Goal: Answer question/provide support

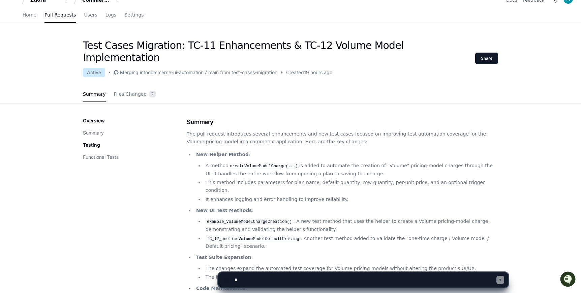
scroll to position [8, 0]
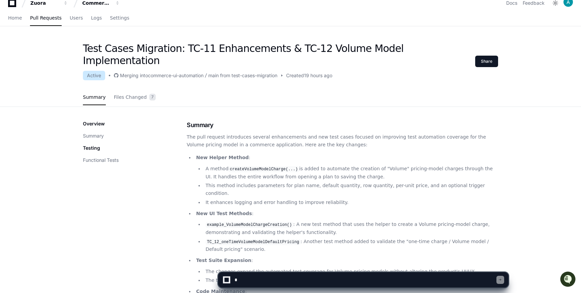
click at [264, 239] on code "TC_12_oneTimeVolumeModelDefaultPricing" at bounding box center [252, 242] width 95 height 6
click at [264, 237] on li "TC_12_oneTimeVolumeModelDefaultPricing : Another test method added to validate …" at bounding box center [350, 244] width 294 height 15
click at [363, 282] on textarea at bounding box center [364, 279] width 263 height 15
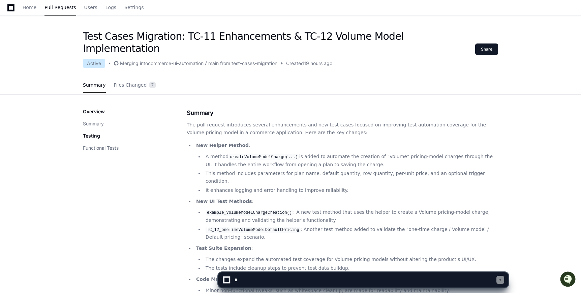
scroll to position [0, 0]
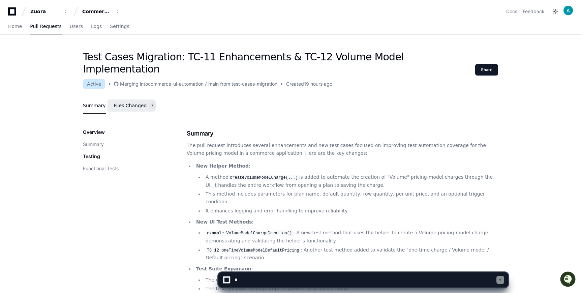
click at [139, 103] on span "Files Changed" at bounding box center [130, 105] width 33 height 4
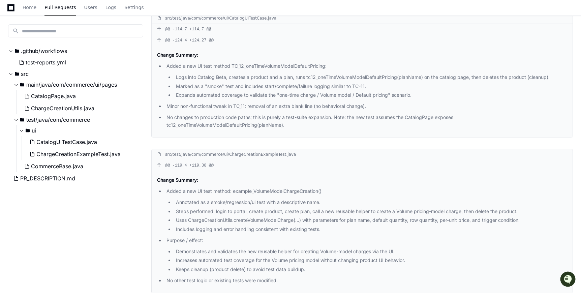
scroll to position [607, 0]
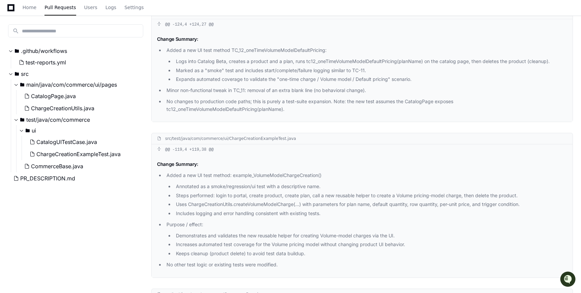
click at [202, 178] on p "Added a new UI test method: example_VolumeModelChargeCreation()" at bounding box center [366, 175] width 400 height 8
click at [202, 202] on li "Uses ChargeCreationUtils.createVolumeModelCharge(...) with parameters for plan …" at bounding box center [370, 204] width 393 height 8
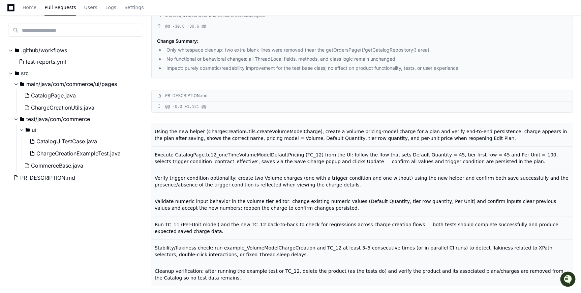
click at [201, 215] on div "Validate numeric input behavior in the volume tier editor: change existing nume…" at bounding box center [361, 204] width 421 height 23
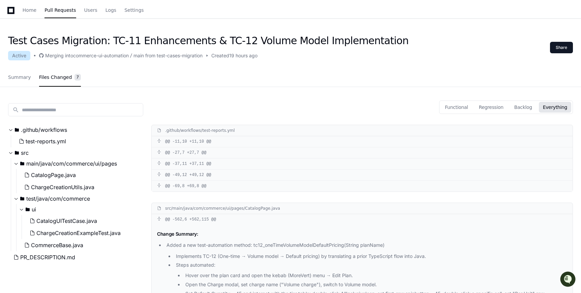
scroll to position [0, 0]
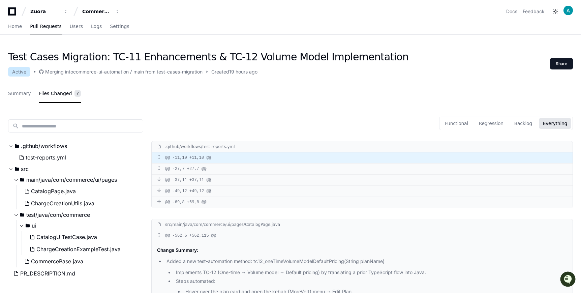
click at [198, 156] on div "@@ -11,10 +11,10 @@" at bounding box center [362, 157] width 421 height 11
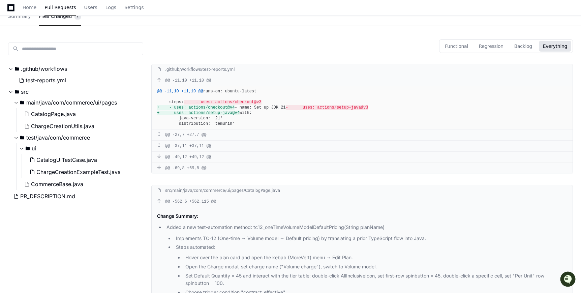
scroll to position [81, 0]
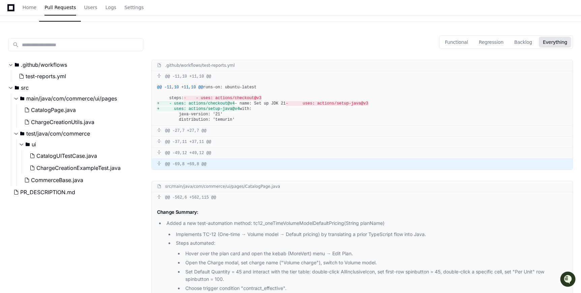
click at [220, 169] on div "@@ -69,8 +69,8 @@" at bounding box center [362, 164] width 421 height 11
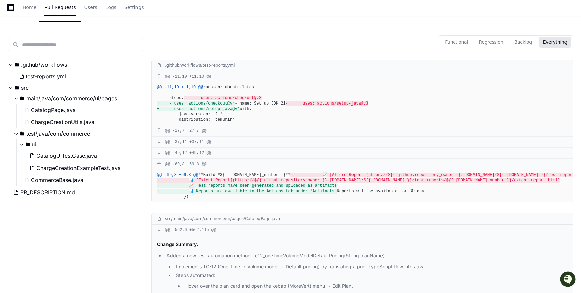
click at [226, 188] on span "+ 📈 Test reports have been generated and uploaded as artifacts" at bounding box center [246, 185] width 179 height 5
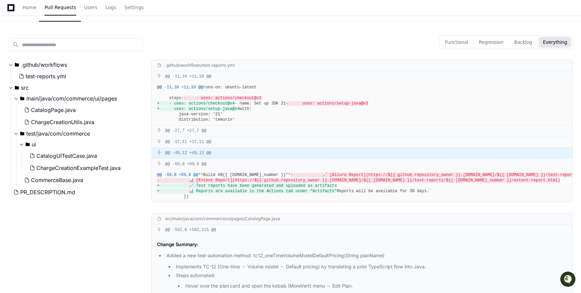
click at [207, 158] on div "@@ -49,12 +49,12 @@" at bounding box center [362, 152] width 421 height 11
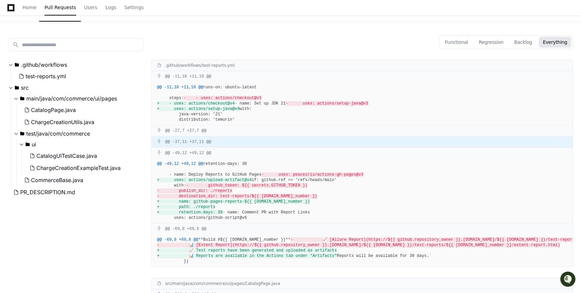
click at [209, 147] on div "@@ -37,11 +37,11 @@" at bounding box center [362, 141] width 421 height 11
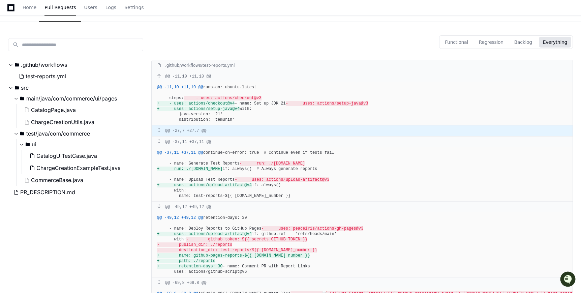
click at [208, 136] on div "@@ -27,7 +27,7 @@" at bounding box center [362, 130] width 421 height 11
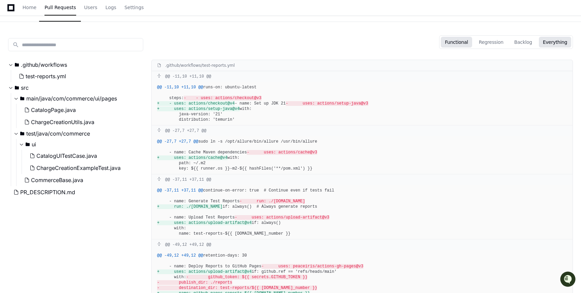
click at [460, 44] on button "Functional" at bounding box center [455, 42] width 31 height 11
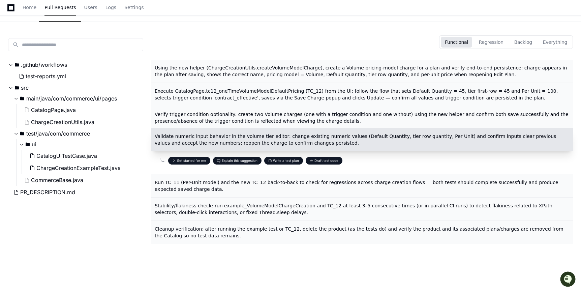
click at [178, 136] on span "Validate numeric input behavior in the volume tier editor: change existing nume…" at bounding box center [355, 139] width 401 height 12
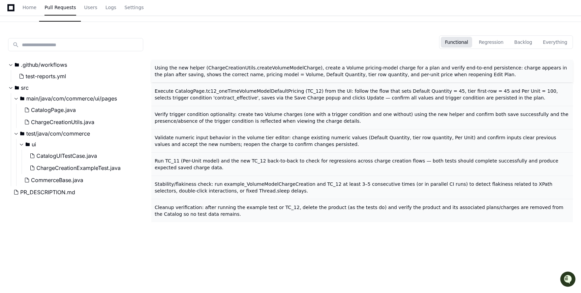
click at [195, 72] on span "Using the new helper (ChargeCreationUtils.createVolumeModelCharge), create a Vo…" at bounding box center [361, 71] width 412 height 12
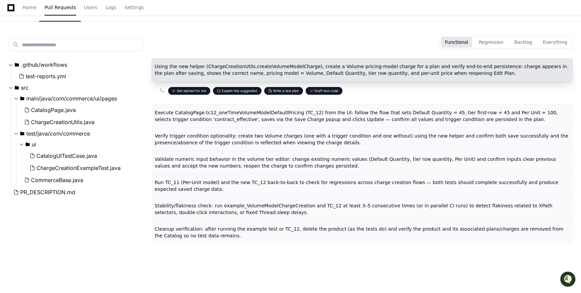
click at [318, 94] on button "Draft test code" at bounding box center [323, 91] width 37 height 8
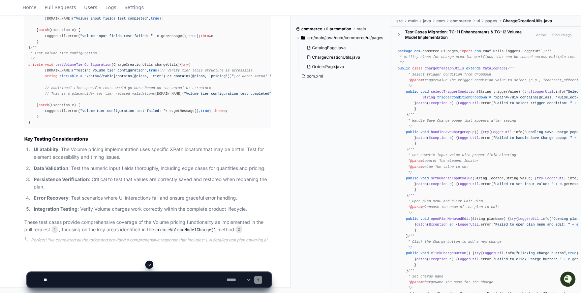
scroll to position [3088, 0]
click at [251, 280] on select "**********" at bounding box center [238, 279] width 26 height 5
select select "*********"
click at [225, 277] on select "**********" at bounding box center [238, 279] width 26 height 5
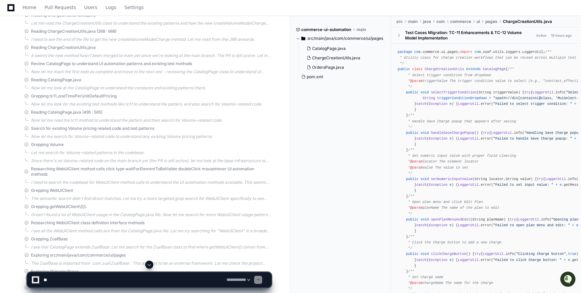
scroll to position [0, 0]
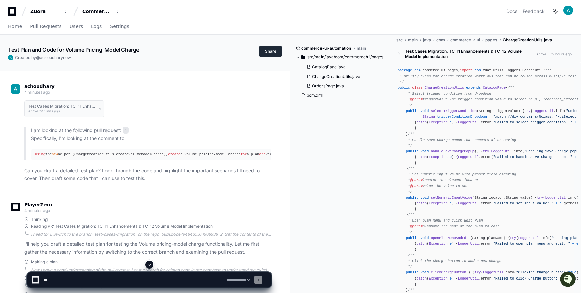
click at [271, 53] on button "Share" at bounding box center [270, 50] width 23 height 11
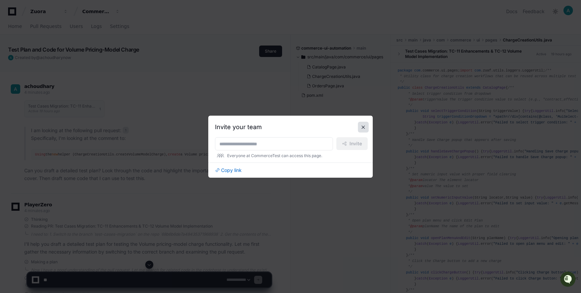
click at [364, 125] on button at bounding box center [363, 127] width 11 height 11
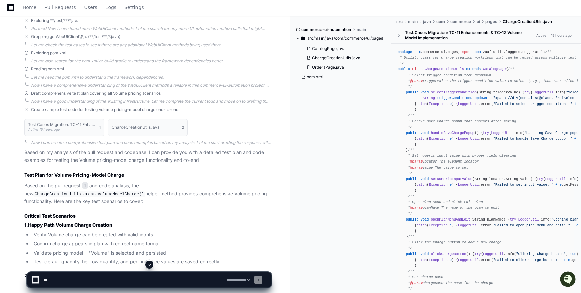
scroll to position [584, 0]
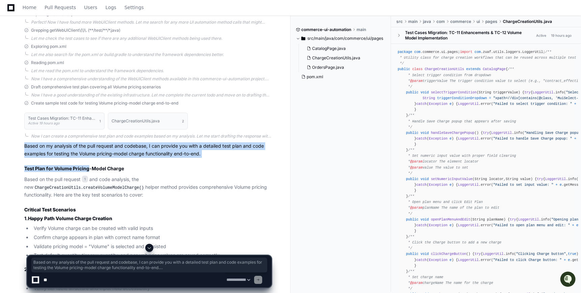
drag, startPoint x: 24, startPoint y: 139, endPoint x: 88, endPoint y: 162, distance: 67.6
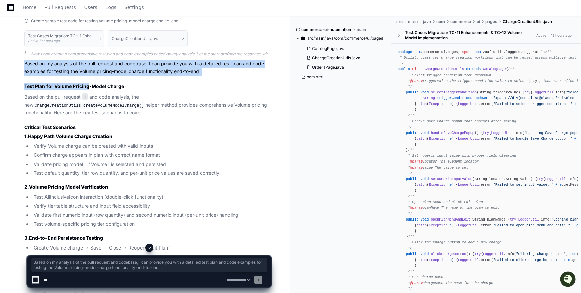
scroll to position [669, 0]
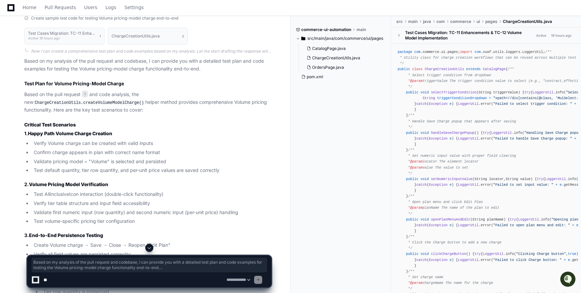
click at [100, 208] on li "Validate first numeric input (row quantity) and second numeric input (per-unit …" at bounding box center [151, 212] width 239 height 8
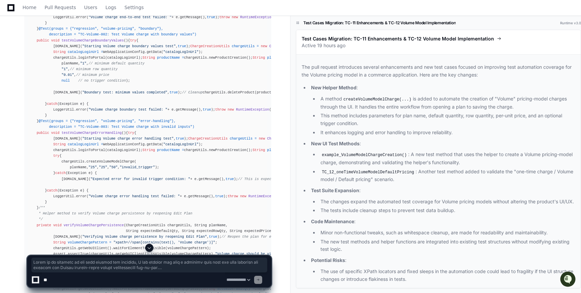
scroll to position [1340, 0]
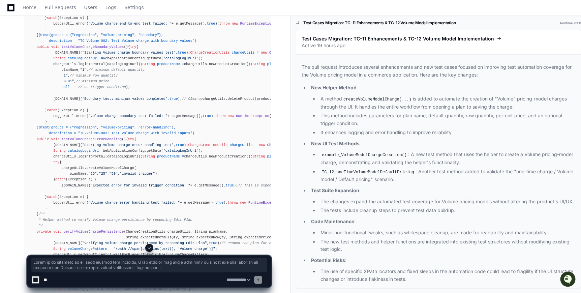
drag, startPoint x: 23, startPoint y: 103, endPoint x: 33, endPoint y: 113, distance: 14.0
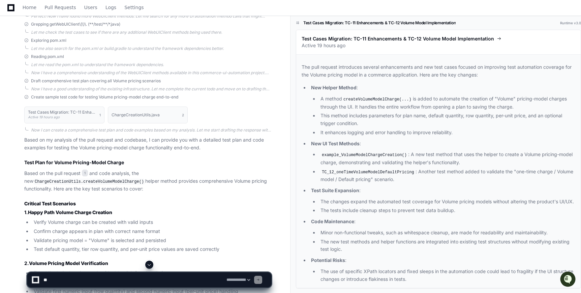
scroll to position [591, 0]
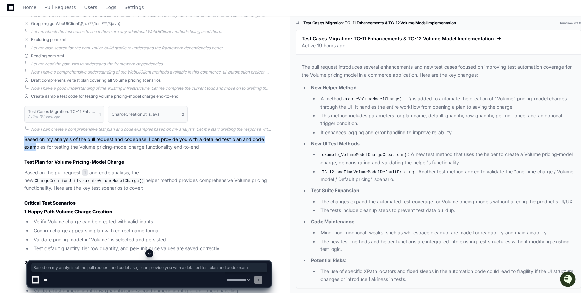
drag, startPoint x: 24, startPoint y: 132, endPoint x: 35, endPoint y: 144, distance: 16.7
click at [89, 135] on p "Based on my analysis of the pull request and codebase, I can provide you with a…" at bounding box center [147, 142] width 247 height 15
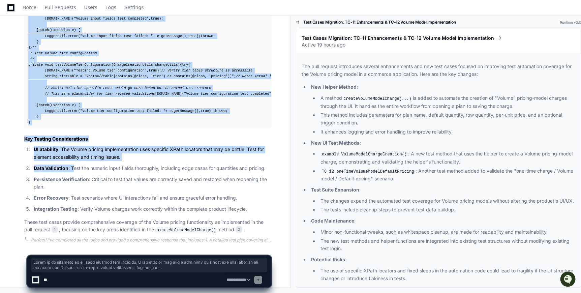
scroll to position [3153, 0]
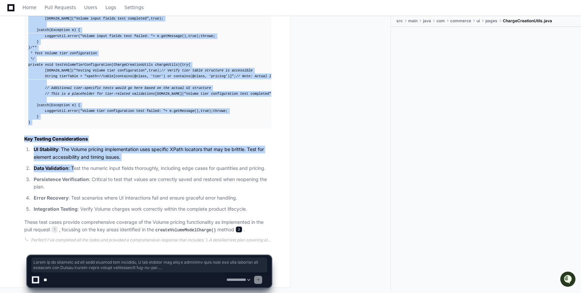
drag, startPoint x: 24, startPoint y: 134, endPoint x: 242, endPoint y: 232, distance: 238.3
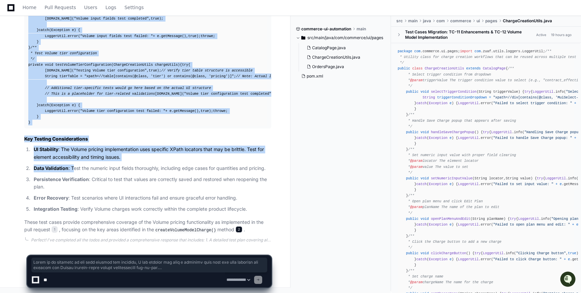
copy div "Based on my analysis of the pull request and codebase, I can provide you with a…"
click at [135, 161] on p "UI Stability : The Volume pricing implementation uses specific XPath locators t…" at bounding box center [152, 152] width 237 height 15
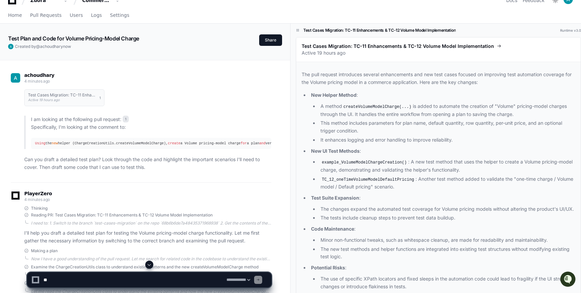
scroll to position [0, 0]
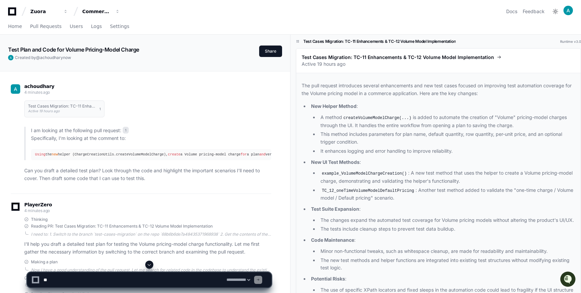
click at [122, 284] on textarea at bounding box center [133, 279] width 183 height 15
paste textarea "**********"
type textarea "**********"
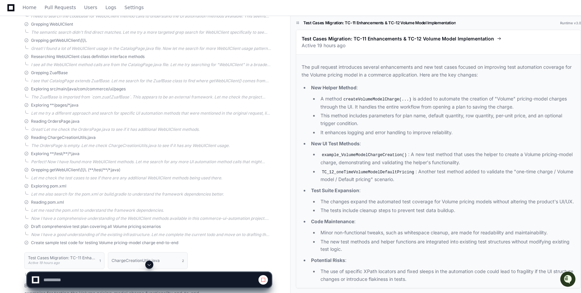
scroll to position [487, 0]
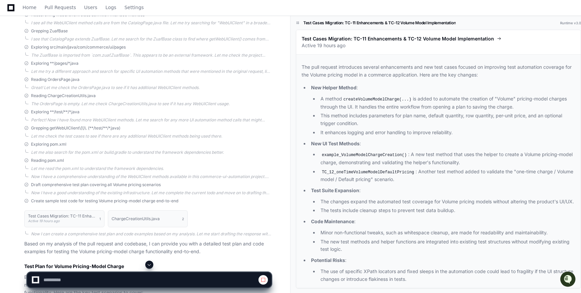
select select "*********"
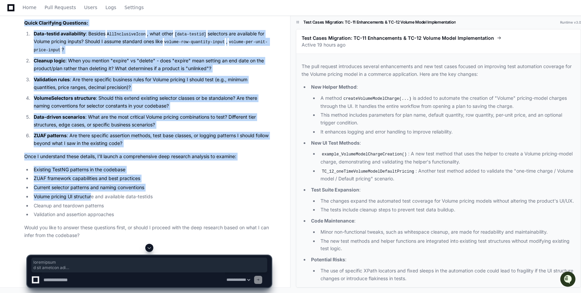
scroll to position [3554, 0]
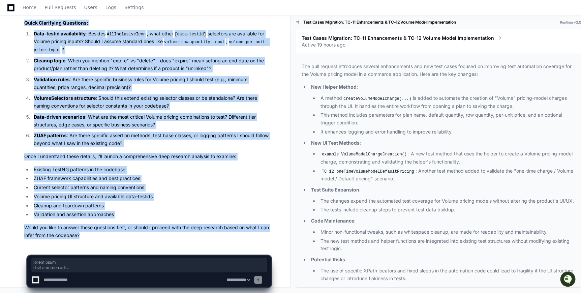
drag, startPoint x: 24, startPoint y: 25, endPoint x: 95, endPoint y: 232, distance: 218.7
copy div "achoudhary a few seconds ago Please regenerate the test code using TestNG + our…"
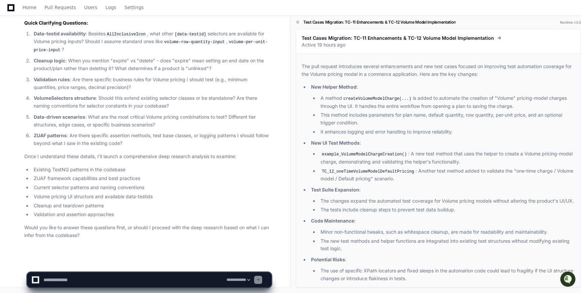
click at [91, 286] on textarea at bounding box center [133, 279] width 183 height 15
paste textarea "**********"
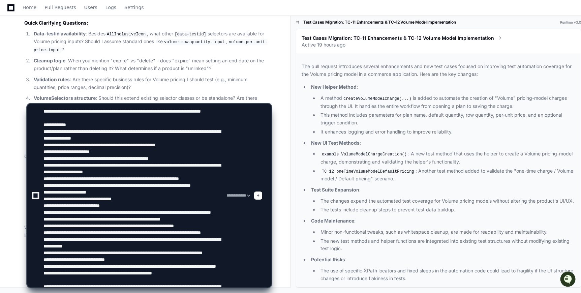
scroll to position [69, 0]
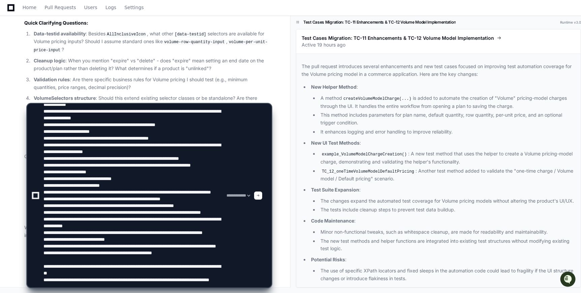
type textarea "**********"
click at [260, 196] on span at bounding box center [257, 195] width 3 height 3
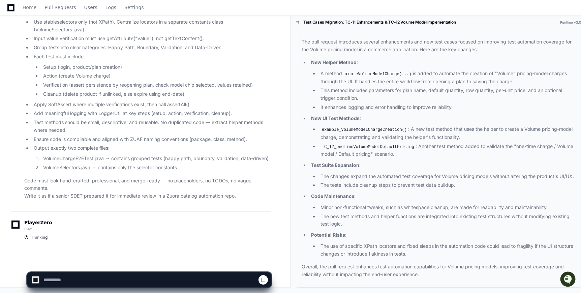
scroll to position [0, 0]
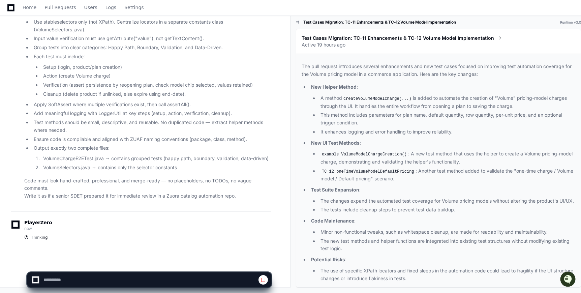
click at [386, 44] on p "Active 19 hours ago" at bounding box center [437, 44] width 273 height 7
click at [386, 40] on span "Test Cases Migration: TC-11 Enhancements & TC-12 Volume Model Implementation" at bounding box center [397, 38] width 192 height 7
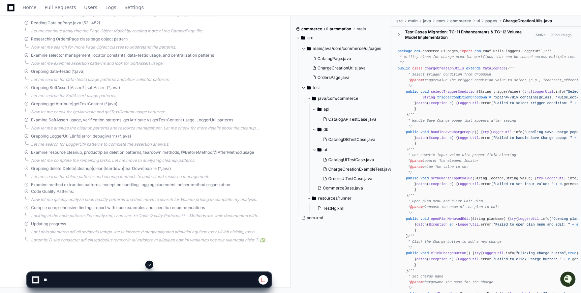
scroll to position [4500, 0]
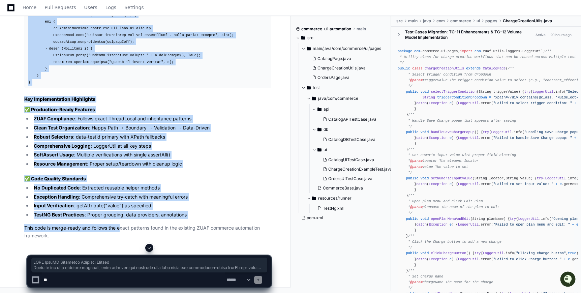
scroll to position [8262, 0]
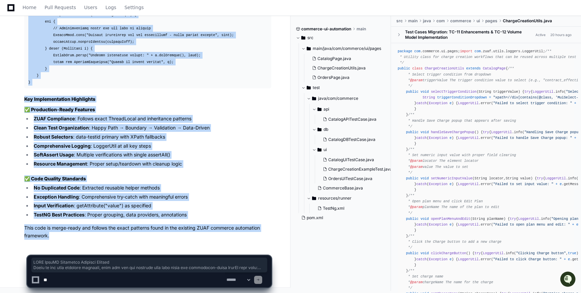
drag, startPoint x: 25, startPoint y: 129, endPoint x: 79, endPoint y: 232, distance: 115.8
copy article "ZUAF TestNG Framework Analysis Results Based on the deep research analysis, her…"
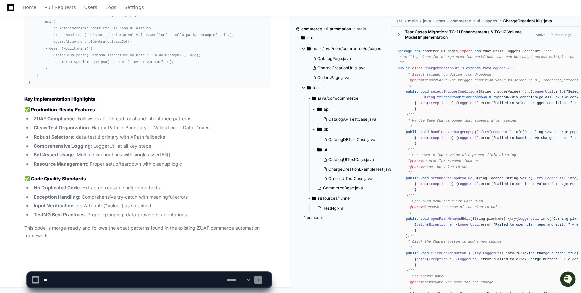
click at [173, 280] on textarea at bounding box center [133, 279] width 183 height 15
paste textarea "**********"
type textarea "**********"
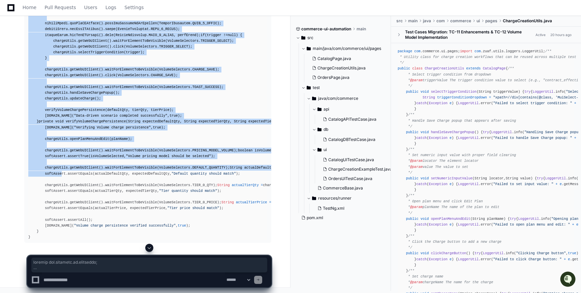
scroll to position [10227, 0]
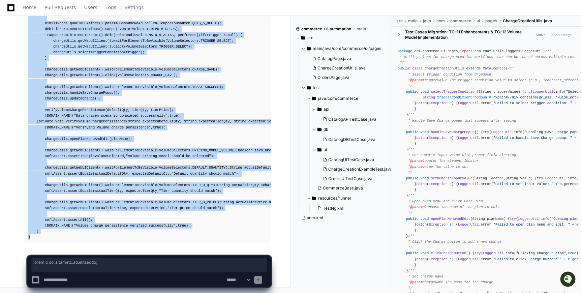
drag, startPoint x: 28, startPoint y: 52, endPoint x: 32, endPoint y: 243, distance: 191.0
copy article "package com.commerce.ui.selectors; public final class VolumeSelectors { public …"
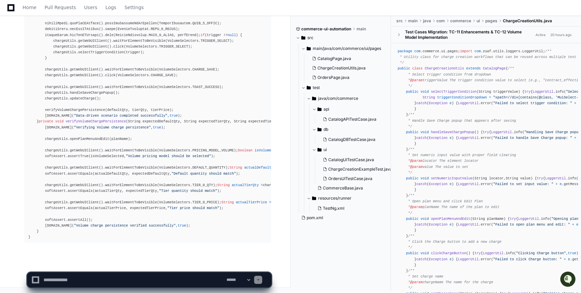
click at [108, 280] on textarea at bounding box center [133, 279] width 183 height 15
paste textarea "**********"
type textarea "**********"
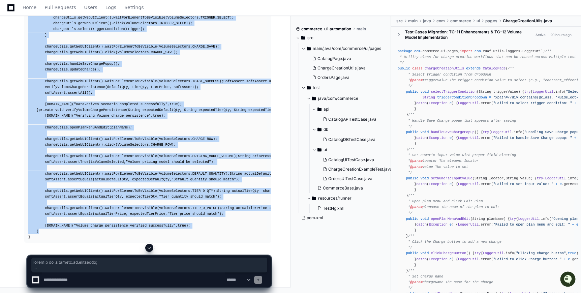
scroll to position [11918, 0]
copy article "package com.commerce.ui.selectors; public final class VolumeSelectors { public …"
drag, startPoint x: 28, startPoint y: 139, endPoint x: 75, endPoint y: 233, distance: 105.7
